Goal: Transaction & Acquisition: Obtain resource

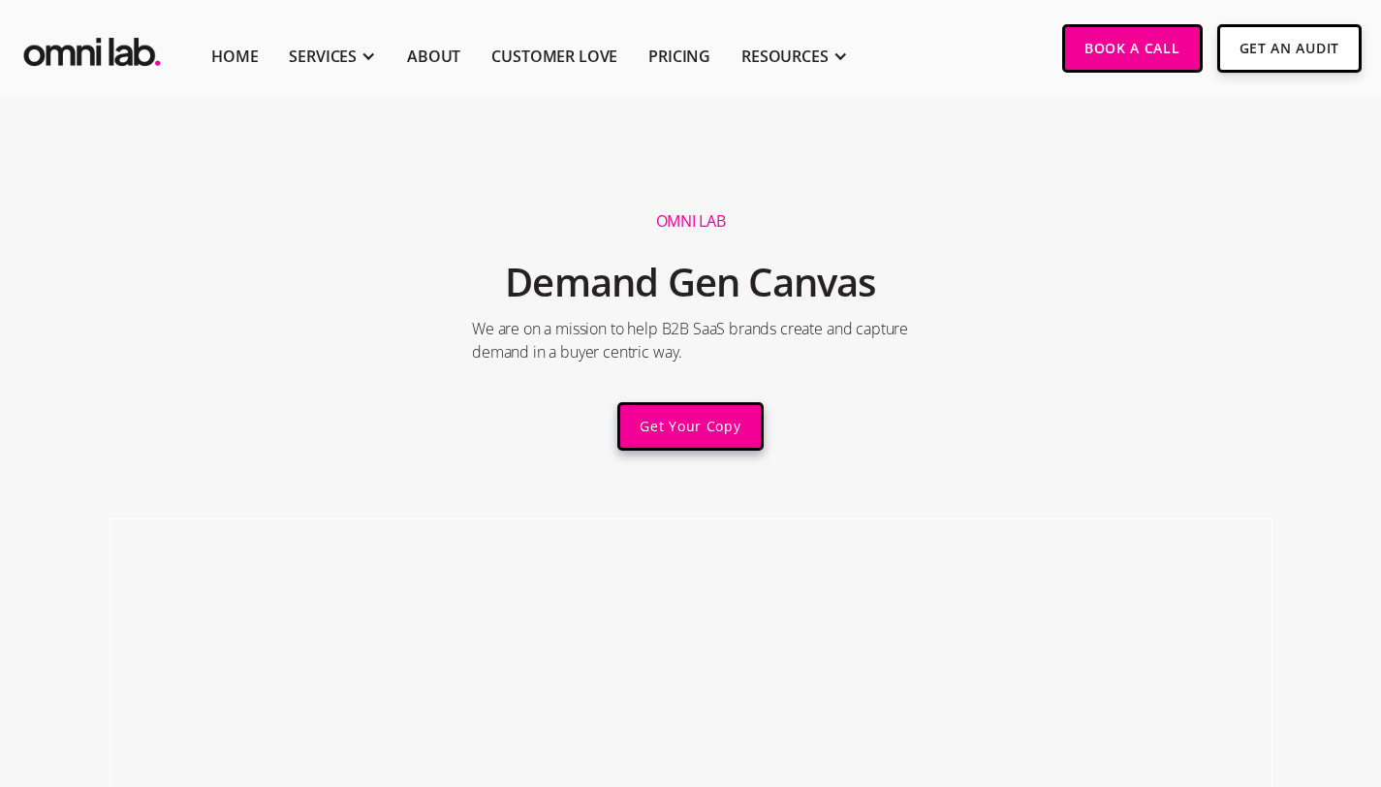
click at [693, 436] on link "Get Your Copy" at bounding box center [689, 426] width 145 height 48
